Goal: Transaction & Acquisition: Purchase product/service

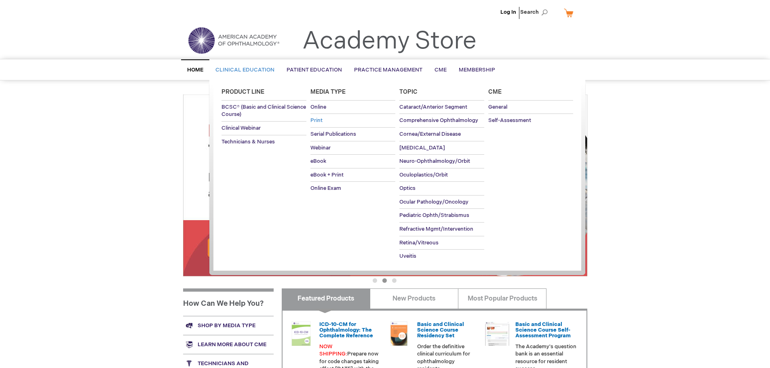
click at [320, 122] on span "Print" at bounding box center [316, 120] width 12 height 6
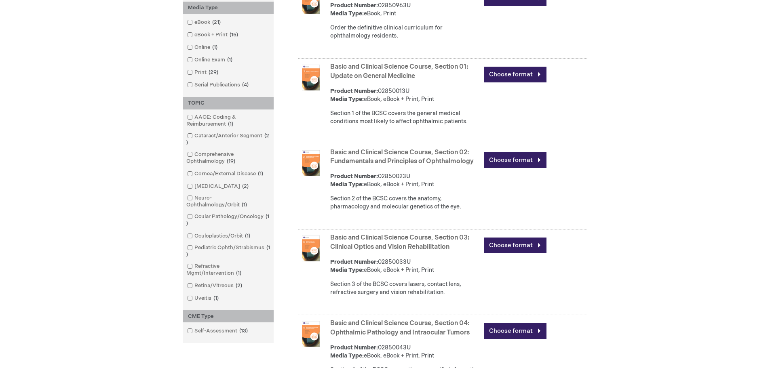
scroll to position [283, 0]
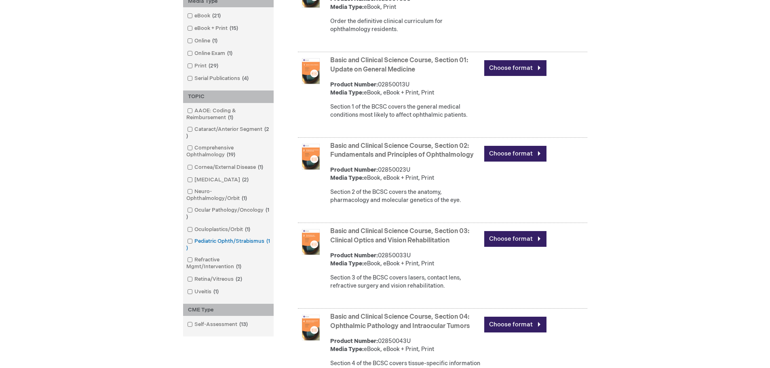
click at [194, 242] on span at bounding box center [194, 241] width 0 height 6
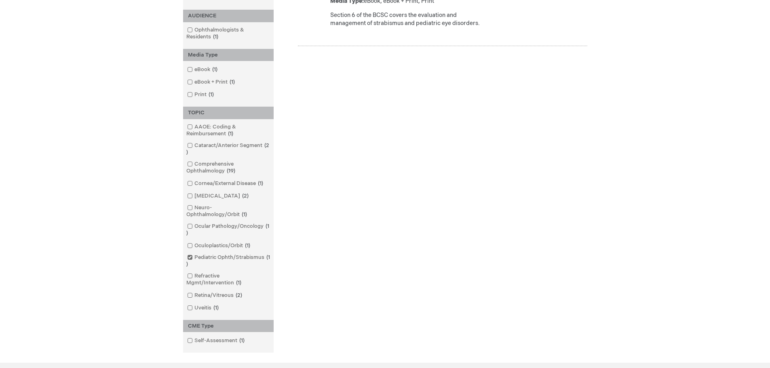
scroll to position [81, 0]
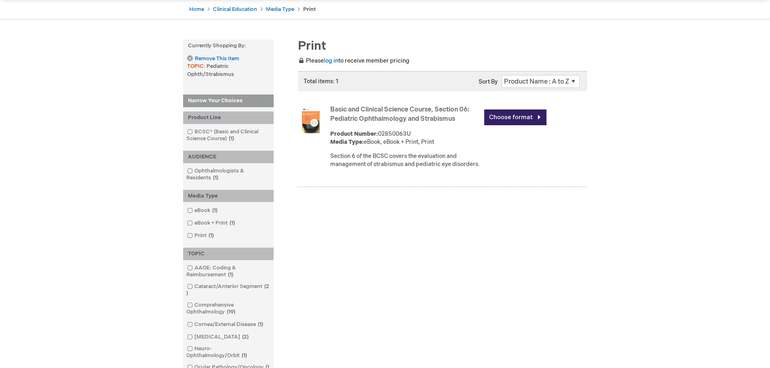
click at [383, 116] on link "Basic and Clinical Science Course, Section 06: Pediatric Ophthalmology and Stra…" at bounding box center [399, 114] width 139 height 17
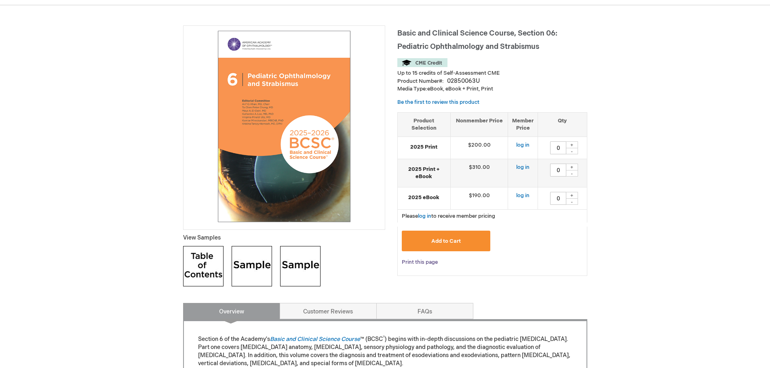
scroll to position [81, 0]
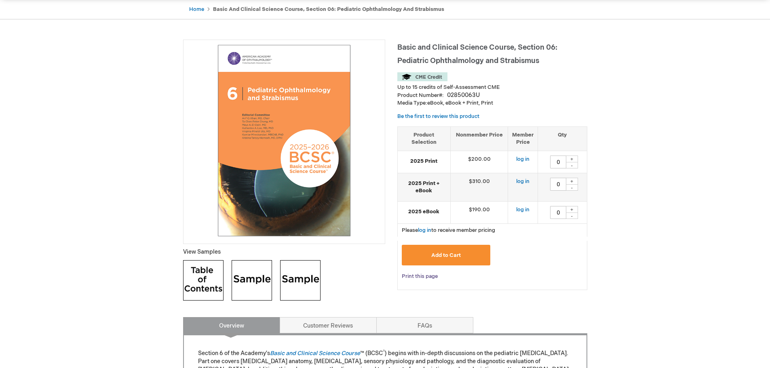
click at [429, 274] on link "Print this page" at bounding box center [420, 277] width 36 height 10
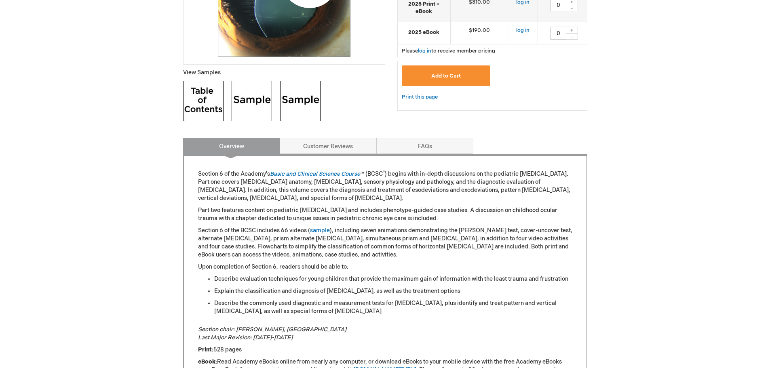
scroll to position [202, 0]
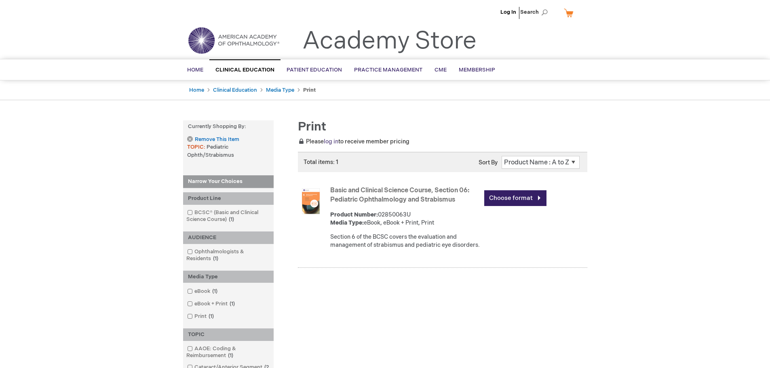
click at [333, 142] on link "log in" at bounding box center [331, 141] width 15 height 7
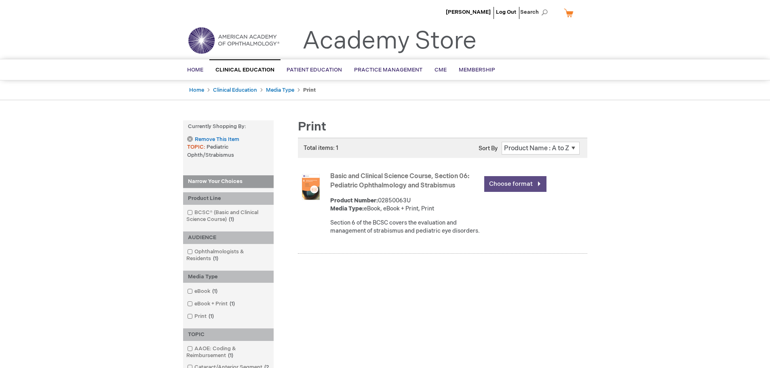
click at [509, 186] on link "Choose format" at bounding box center [515, 184] width 62 height 16
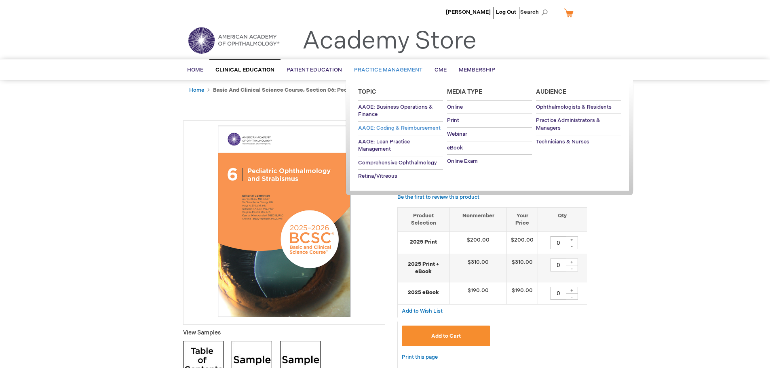
click at [381, 125] on span "AAOE: Coding & Reimbursement" at bounding box center [399, 128] width 82 height 6
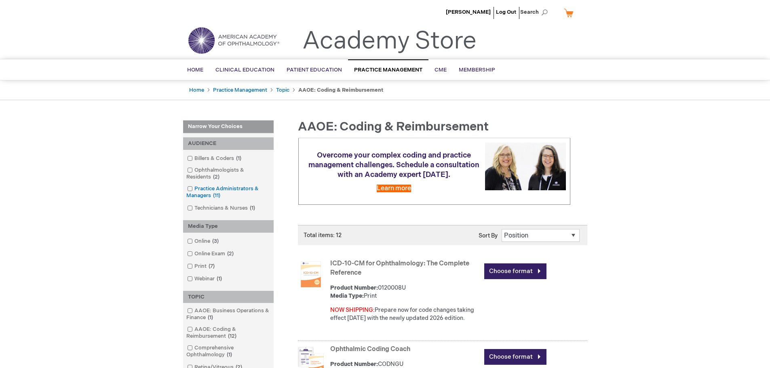
click at [194, 190] on span at bounding box center [194, 188] width 0 height 6
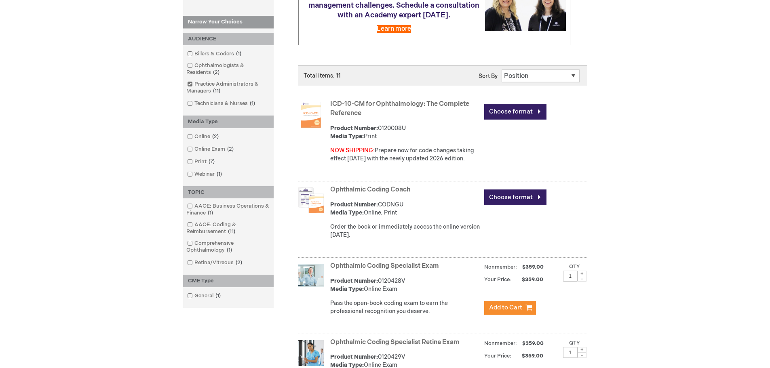
scroll to position [162, 0]
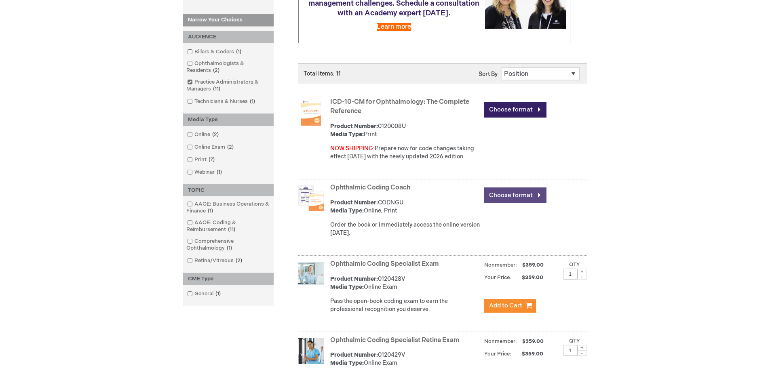
click at [526, 199] on link "Choose format" at bounding box center [515, 195] width 62 height 16
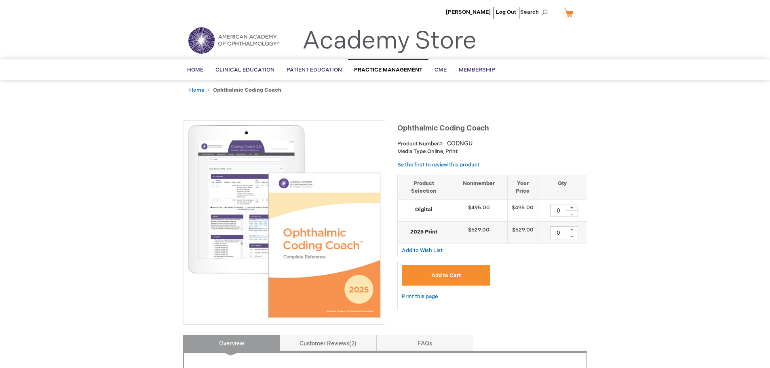
click at [239, 203] on img at bounding box center [283, 221] width 193 height 193
